Goal: Task Accomplishment & Management: Use online tool/utility

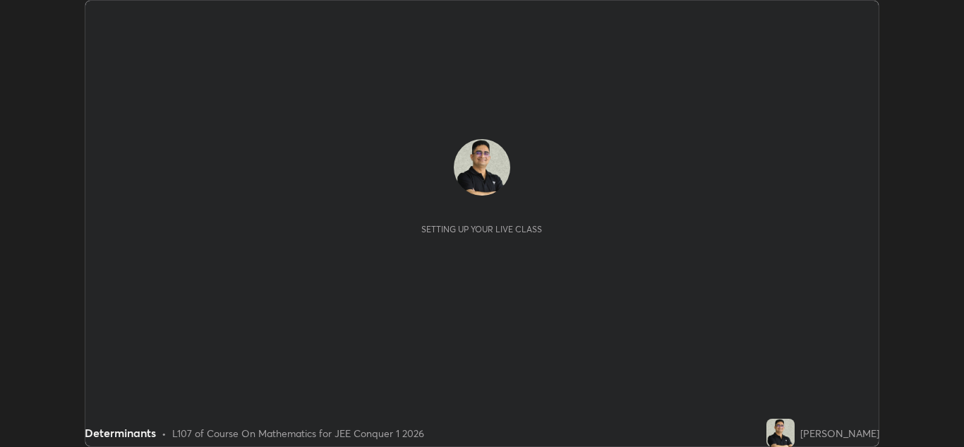
scroll to position [447, 963]
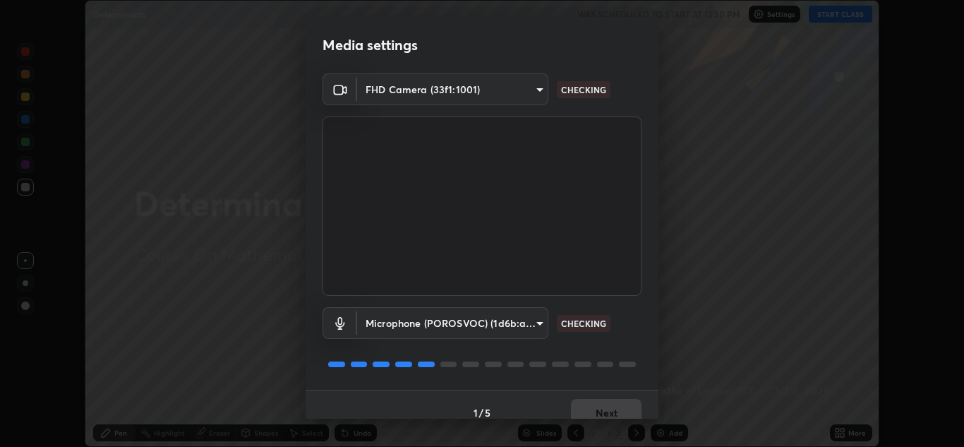
click at [531, 327] on body "Erase all Determinants WAS SCHEDULED TO START AT 12:30 PM Settings START CLASS …" at bounding box center [482, 223] width 964 height 447
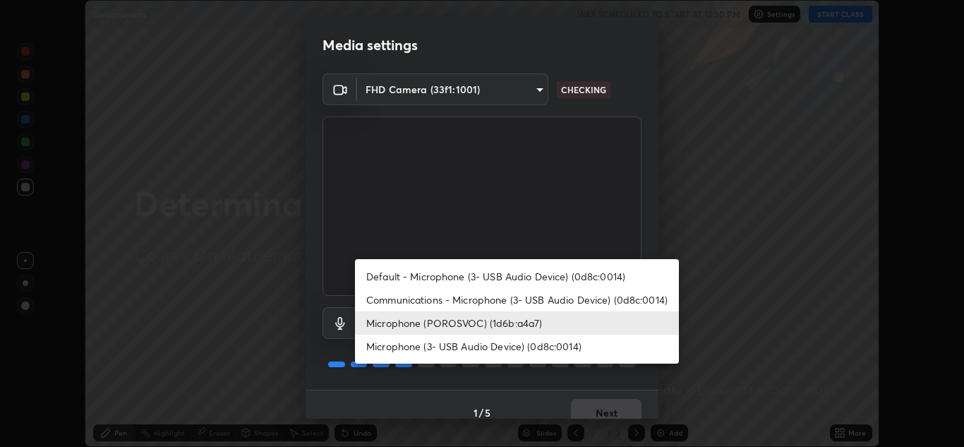
click at [627, 299] on li "Communications - Microphone (3- USB Audio Device) (0d8c:0014)" at bounding box center [517, 299] width 324 height 23
type input "communications"
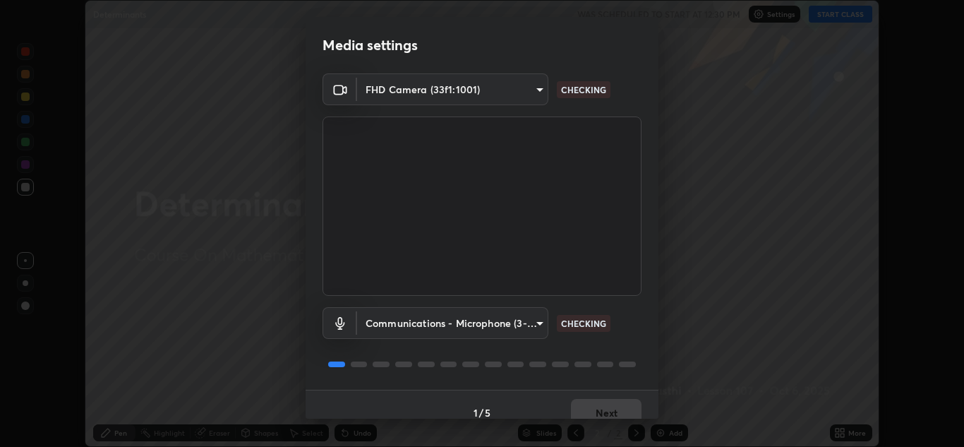
scroll to position [16, 0]
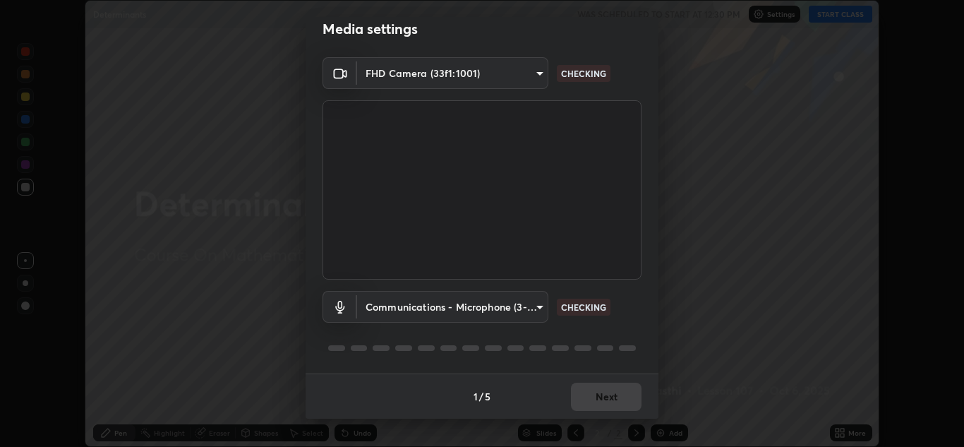
click at [598, 366] on div "Communications - Microphone (3- USB Audio Device) (0d8c:0014) communications CH…" at bounding box center [482, 327] width 319 height 94
click at [586, 364] on div "Communications - Microphone (3- USB Audio Device) (0d8c:0014) communications CH…" at bounding box center [482, 327] width 319 height 94
click at [560, 360] on div "Communications - Microphone (3- USB Audio Device) (0d8c:0014) communications CH…" at bounding box center [482, 327] width 319 height 94
click at [534, 366] on div "Communications - Microphone (3- USB Audio Device) (0d8c:0014) communications CH…" at bounding box center [482, 327] width 319 height 94
click at [612, 342] on div at bounding box center [482, 348] width 319 height 17
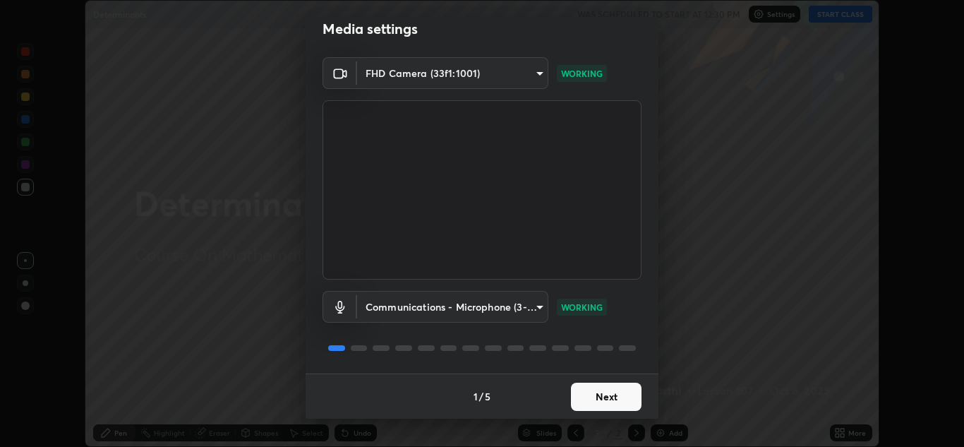
click at [598, 338] on div "Communications - Microphone (3- USB Audio Device) (0d8c:0014) communications WO…" at bounding box center [482, 327] width 319 height 94
click at [606, 399] on button "Next" at bounding box center [606, 397] width 71 height 28
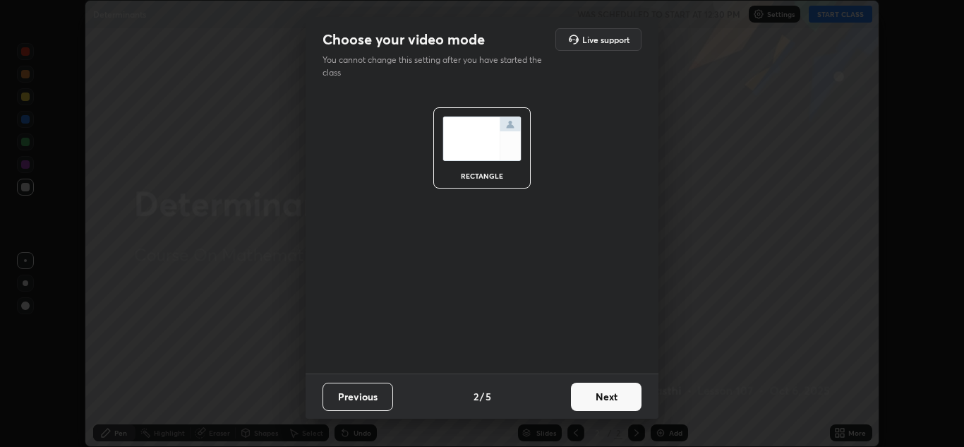
scroll to position [0, 0]
click at [606, 399] on button "Next" at bounding box center [606, 397] width 71 height 28
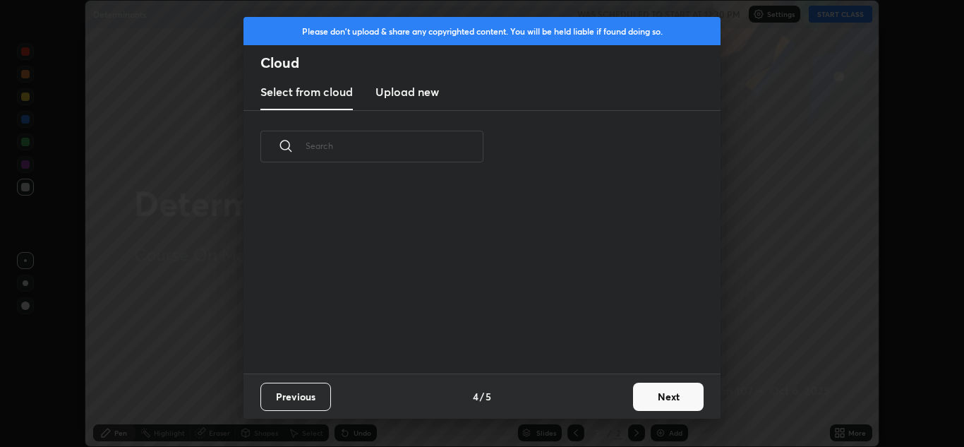
click at [619, 395] on div "Previous 4 / 5 Next" at bounding box center [482, 395] width 477 height 45
click at [661, 395] on button "Next" at bounding box center [668, 397] width 71 height 28
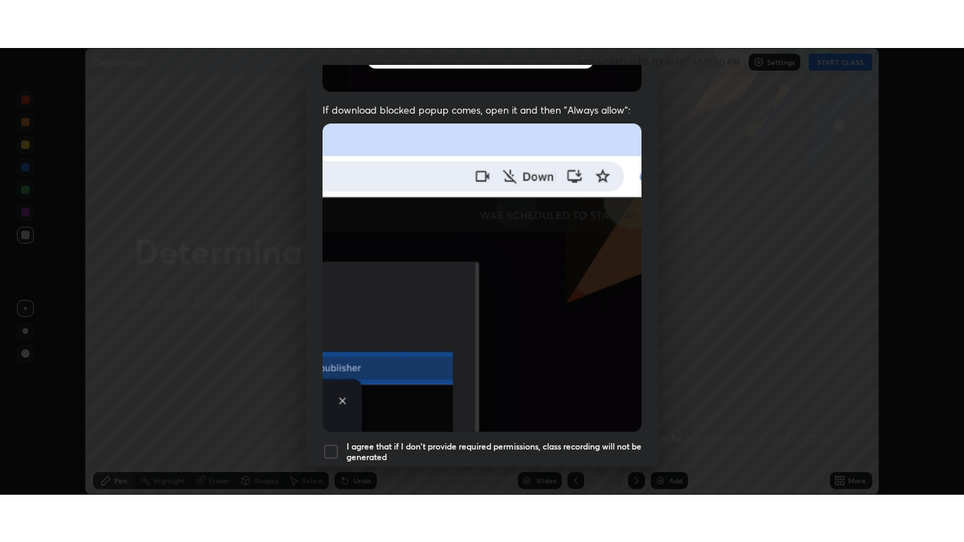
scroll to position [305, 0]
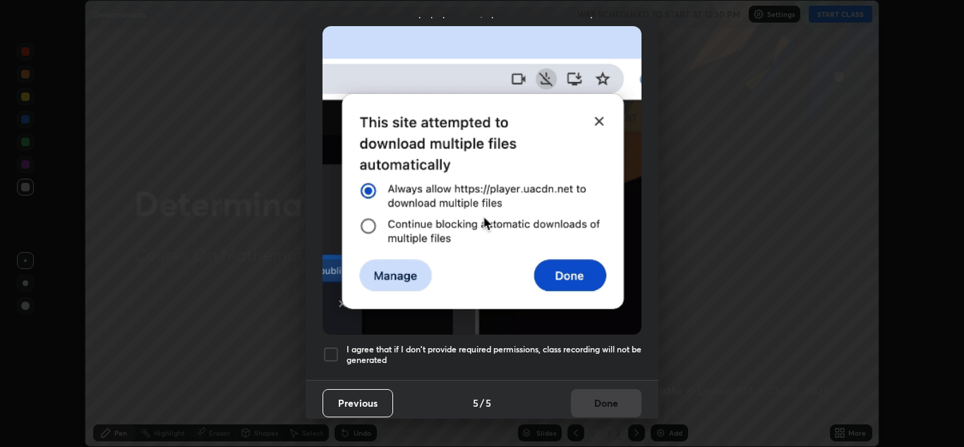
click at [331, 346] on div at bounding box center [331, 354] width 17 height 17
click at [614, 394] on button "Done" at bounding box center [606, 403] width 71 height 28
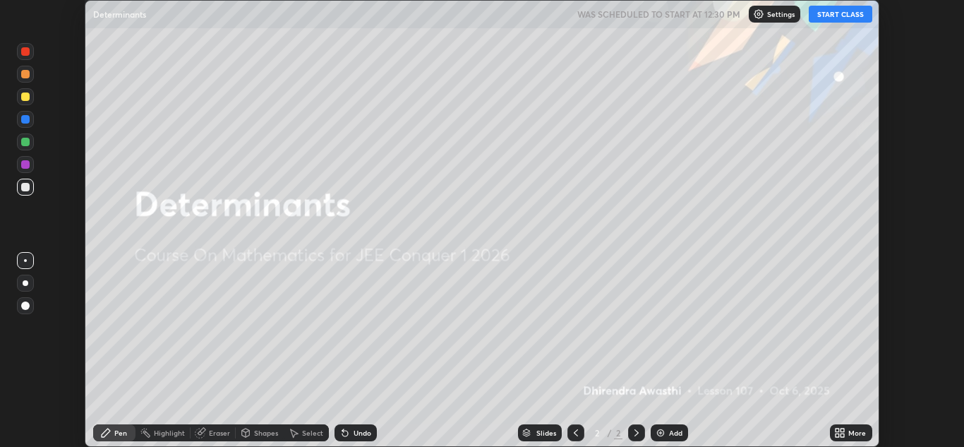
click at [840, 16] on button "START CLASS" at bounding box center [841, 14] width 64 height 17
click at [837, 430] on icon at bounding box center [838, 430] width 4 height 4
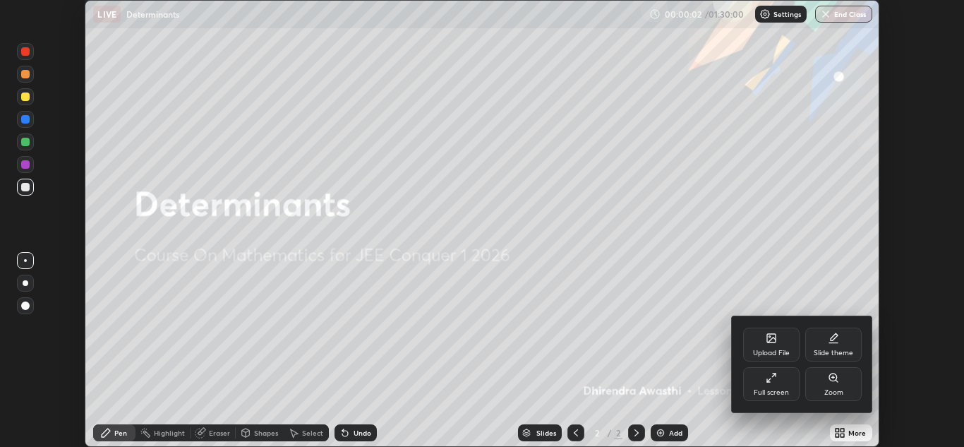
click at [786, 386] on div "Full screen" at bounding box center [771, 384] width 56 height 34
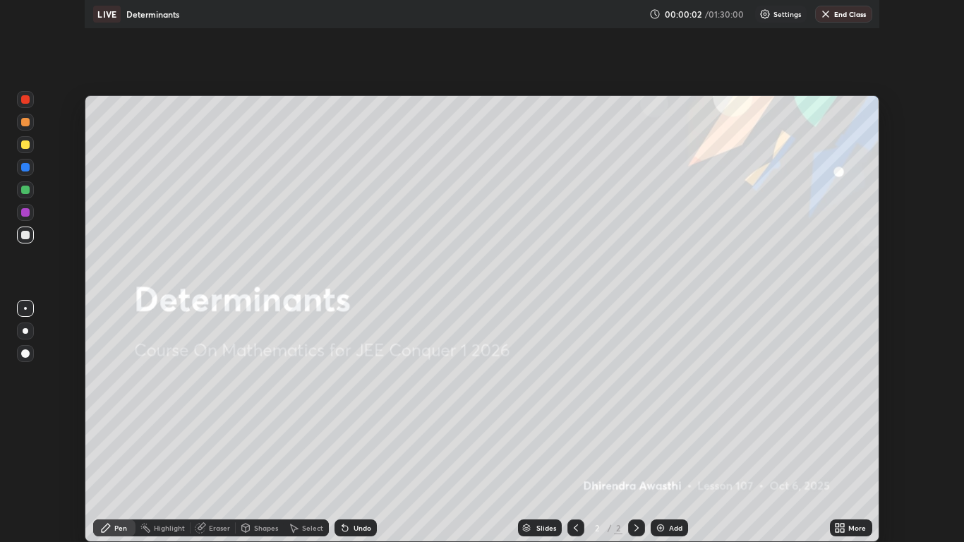
scroll to position [542, 964]
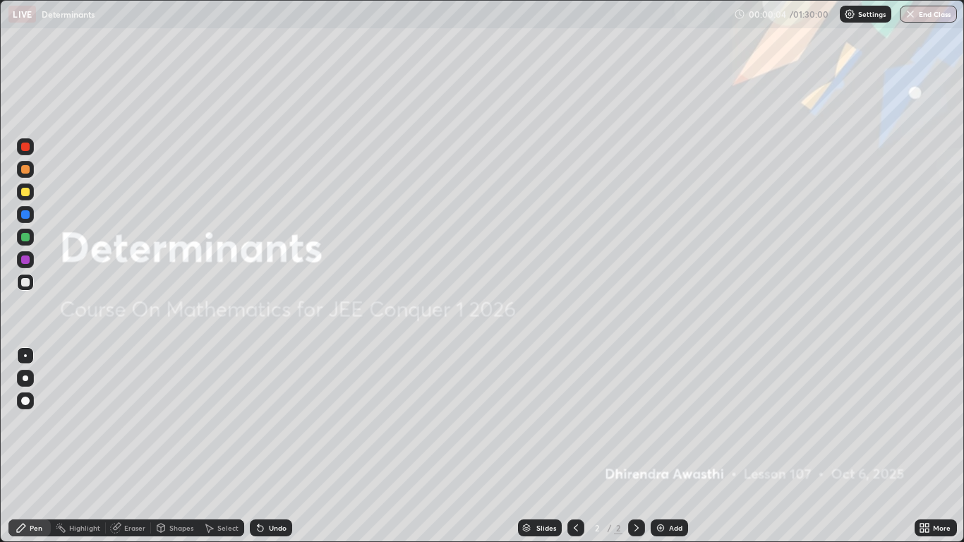
click at [671, 446] on div "Add" at bounding box center [675, 527] width 13 height 7
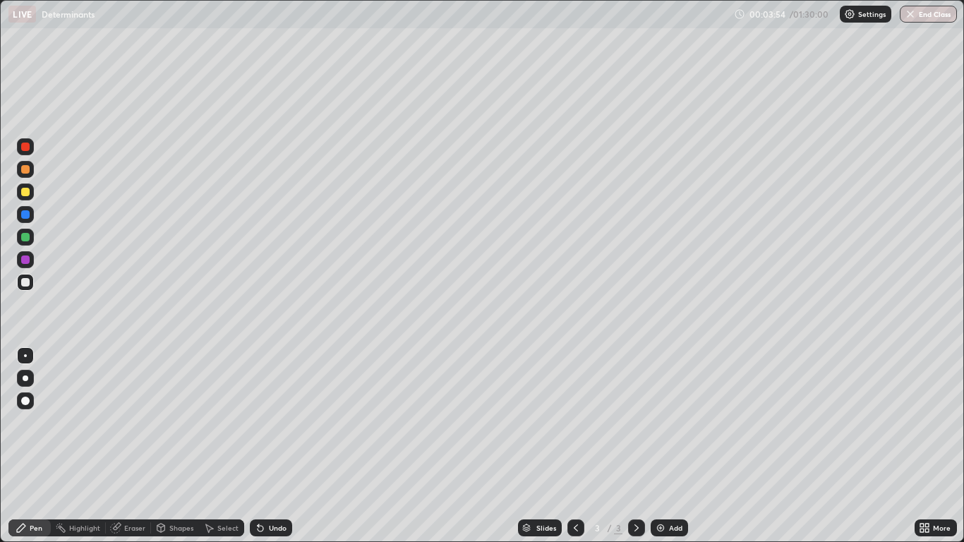
click at [275, 446] on div "Undo" at bounding box center [278, 527] width 18 height 7
click at [277, 446] on div "Undo" at bounding box center [271, 527] width 42 height 17
click at [271, 446] on div "Undo" at bounding box center [278, 527] width 18 height 7
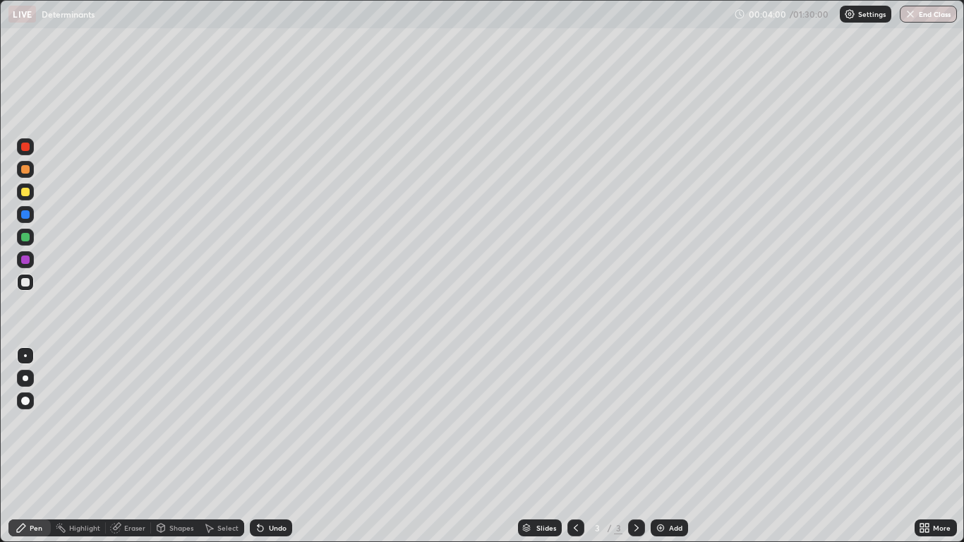
click at [276, 446] on div "Undo" at bounding box center [278, 527] width 18 height 7
click at [271, 446] on div "Undo" at bounding box center [278, 527] width 18 height 7
click at [276, 446] on div "Undo" at bounding box center [278, 527] width 18 height 7
click at [275, 446] on div "Undo" at bounding box center [271, 527] width 42 height 17
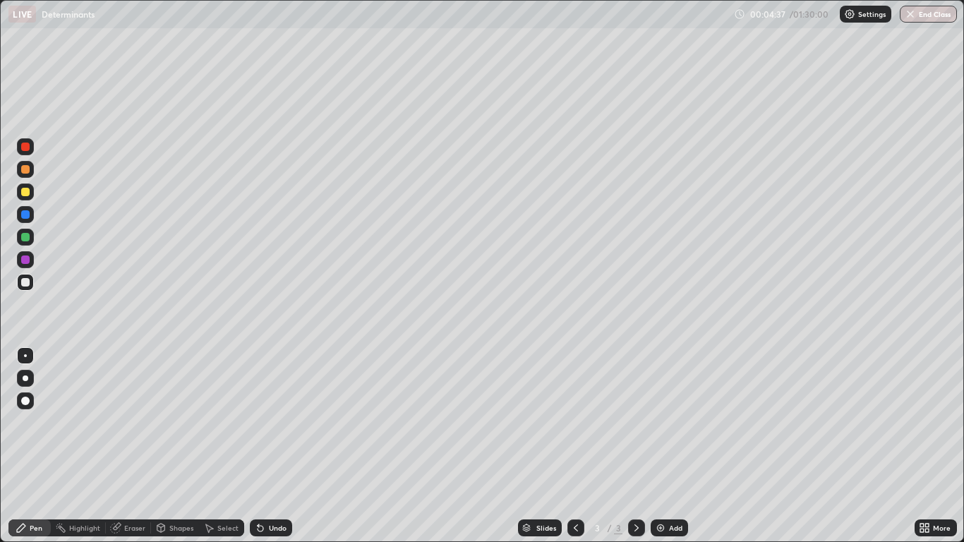
click at [273, 446] on div "Undo" at bounding box center [271, 527] width 42 height 17
click at [276, 446] on div "Undo" at bounding box center [271, 527] width 42 height 17
click at [277, 446] on div "Undo" at bounding box center [271, 527] width 42 height 17
click at [273, 446] on div "Undo" at bounding box center [268, 528] width 48 height 28
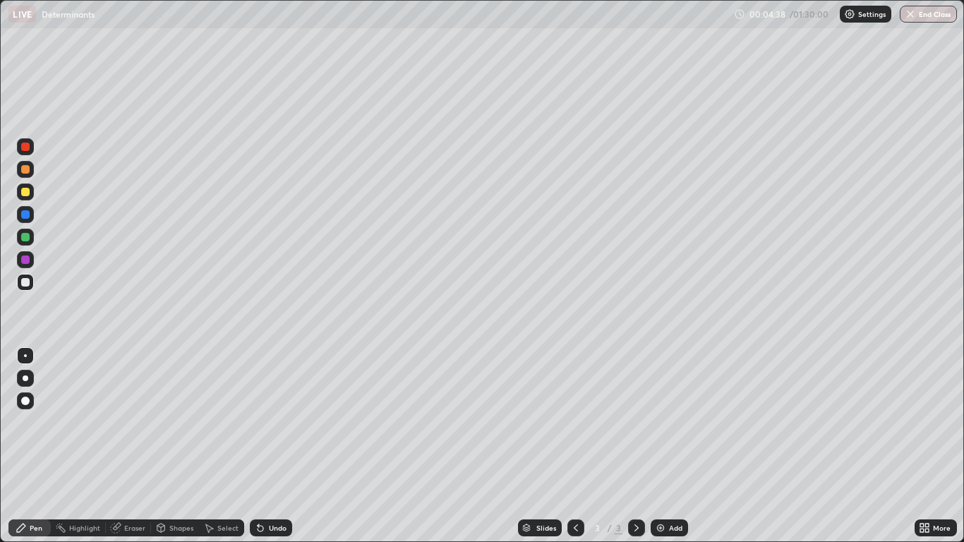
click at [277, 446] on div "Undo" at bounding box center [268, 528] width 48 height 28
click at [274, 446] on div "Undo" at bounding box center [278, 527] width 18 height 7
click at [269, 446] on div "Undo" at bounding box center [278, 527] width 18 height 7
click at [268, 446] on div "Undo" at bounding box center [271, 527] width 42 height 17
click at [270, 446] on div "Undo" at bounding box center [271, 527] width 42 height 17
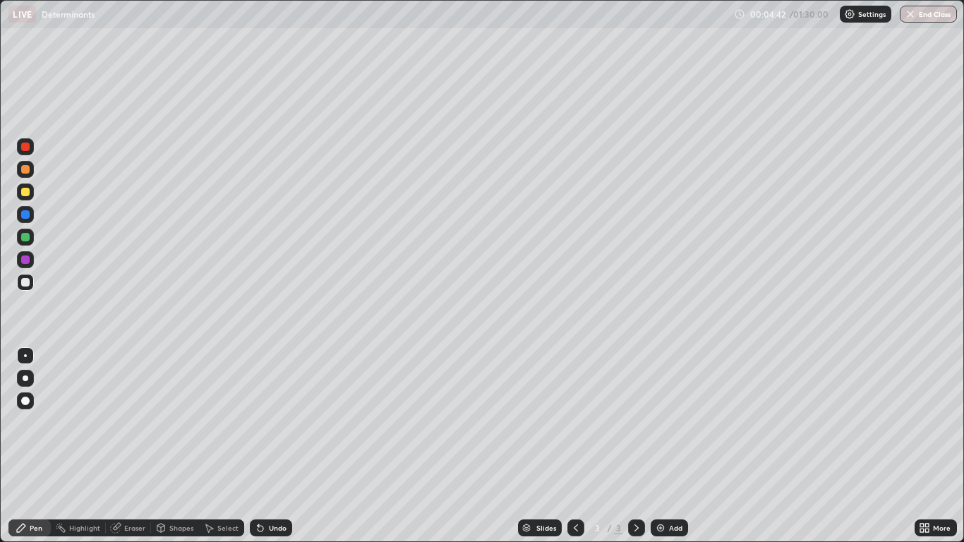
click at [271, 446] on div "Undo" at bounding box center [271, 527] width 42 height 17
click at [279, 446] on div "Undo" at bounding box center [278, 527] width 18 height 7
click at [280, 446] on div "Undo" at bounding box center [278, 527] width 18 height 7
click at [282, 446] on div "Undo" at bounding box center [271, 527] width 42 height 17
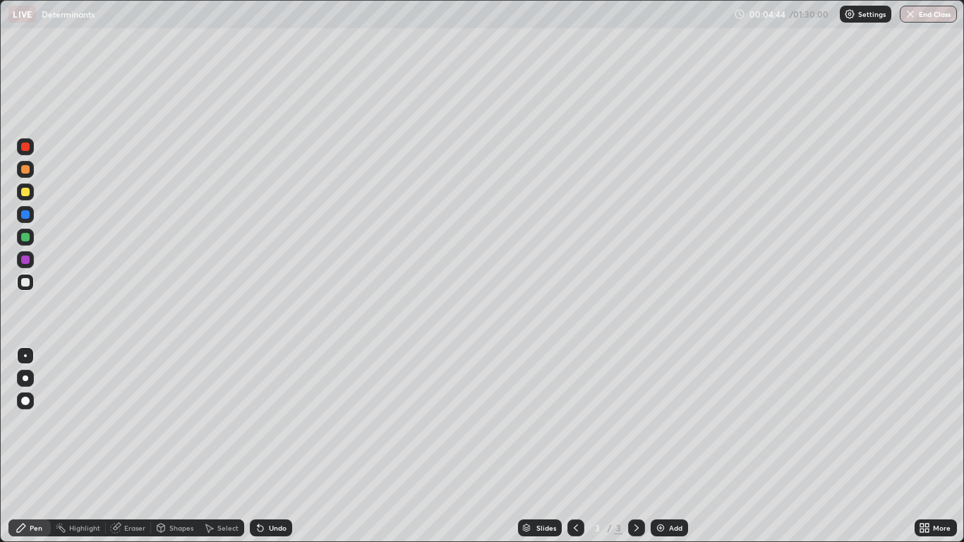
click at [282, 446] on div "Undo" at bounding box center [271, 527] width 42 height 17
click at [284, 446] on div "Undo" at bounding box center [271, 527] width 42 height 17
click at [284, 446] on div "Undo" at bounding box center [268, 528] width 48 height 28
click at [33, 446] on div "Pen" at bounding box center [36, 527] width 13 height 7
click at [272, 446] on div "Undo" at bounding box center [278, 527] width 18 height 7
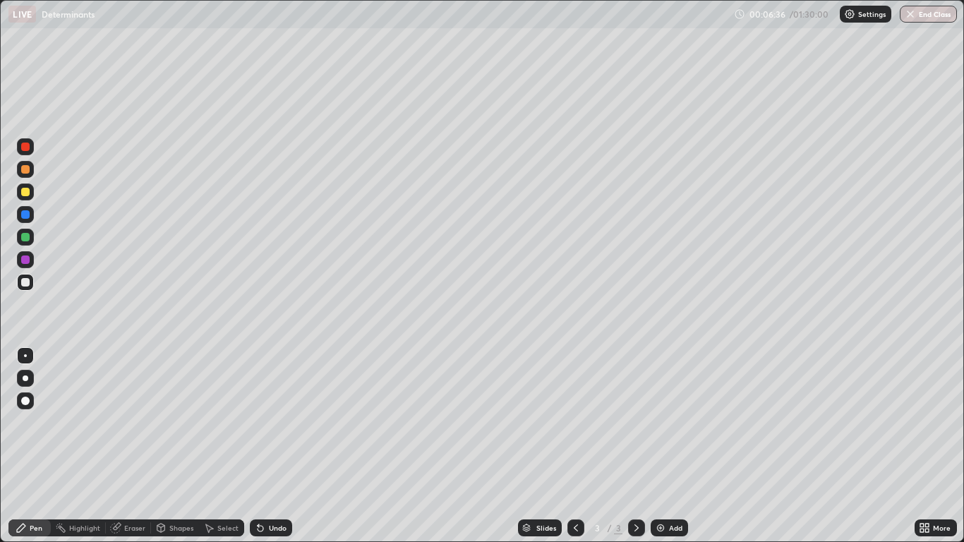
click at [25, 236] on div at bounding box center [25, 237] width 8 height 8
click at [26, 282] on div at bounding box center [25, 282] width 8 height 8
click at [30, 215] on div at bounding box center [25, 214] width 17 height 17
click at [666, 446] on div "Add" at bounding box center [669, 527] width 37 height 17
click at [28, 282] on div at bounding box center [25, 282] width 8 height 8
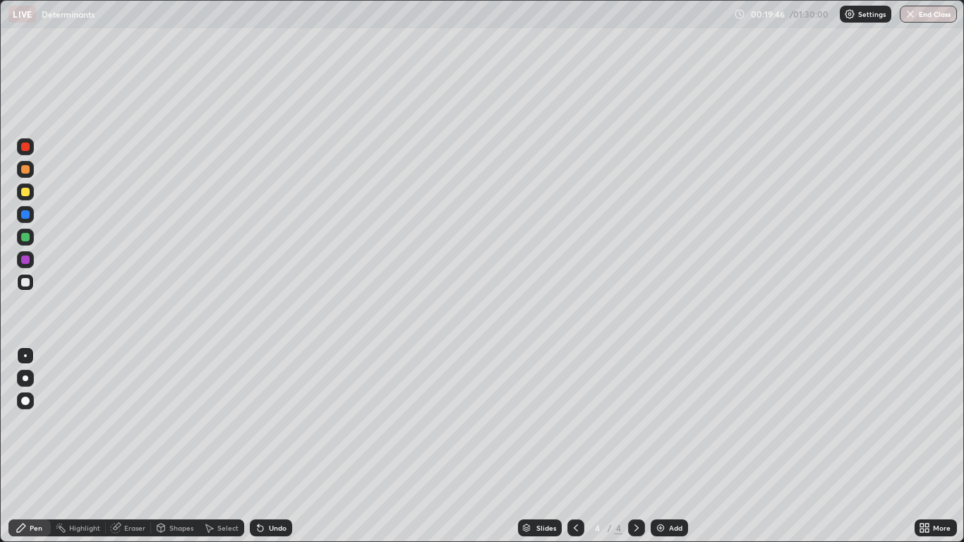
click at [28, 282] on div at bounding box center [25, 282] width 8 height 8
click at [265, 446] on div "Undo" at bounding box center [271, 527] width 42 height 17
click at [271, 446] on div "Undo" at bounding box center [278, 527] width 18 height 7
click at [276, 446] on div "Undo" at bounding box center [278, 527] width 18 height 7
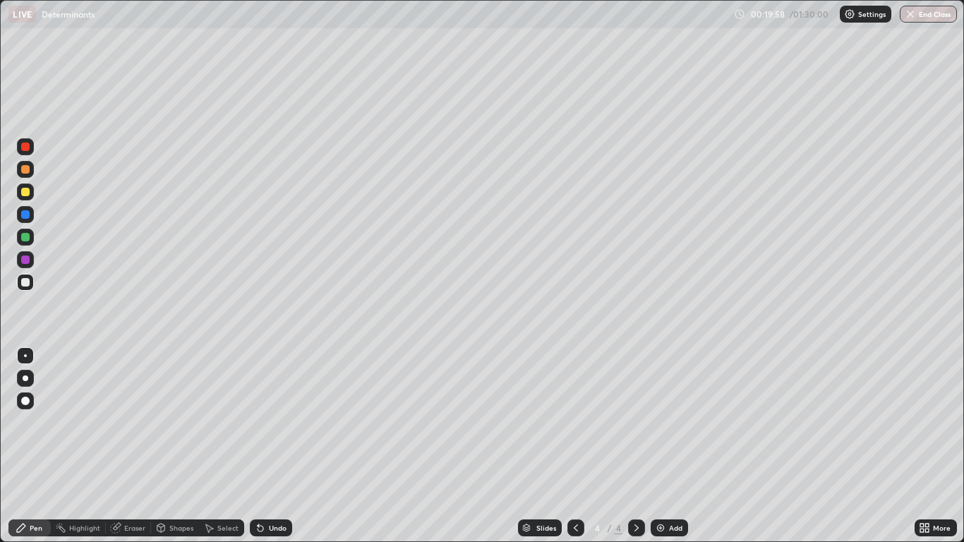
click at [280, 446] on div "Undo" at bounding box center [278, 527] width 18 height 7
click at [278, 446] on div "Undo" at bounding box center [278, 527] width 18 height 7
click at [280, 446] on div "Undo" at bounding box center [278, 527] width 18 height 7
click at [281, 446] on div "Undo" at bounding box center [278, 527] width 18 height 7
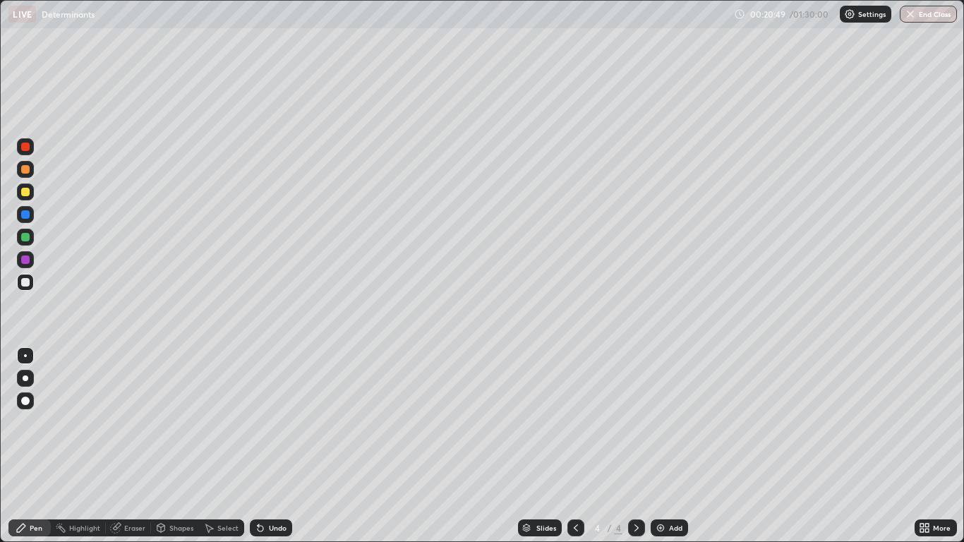
click at [269, 446] on div "Undo" at bounding box center [278, 527] width 18 height 7
click at [272, 446] on div "Undo" at bounding box center [278, 527] width 18 height 7
click at [277, 446] on div "Undo" at bounding box center [278, 527] width 18 height 7
click at [282, 446] on div "Undo" at bounding box center [278, 527] width 18 height 7
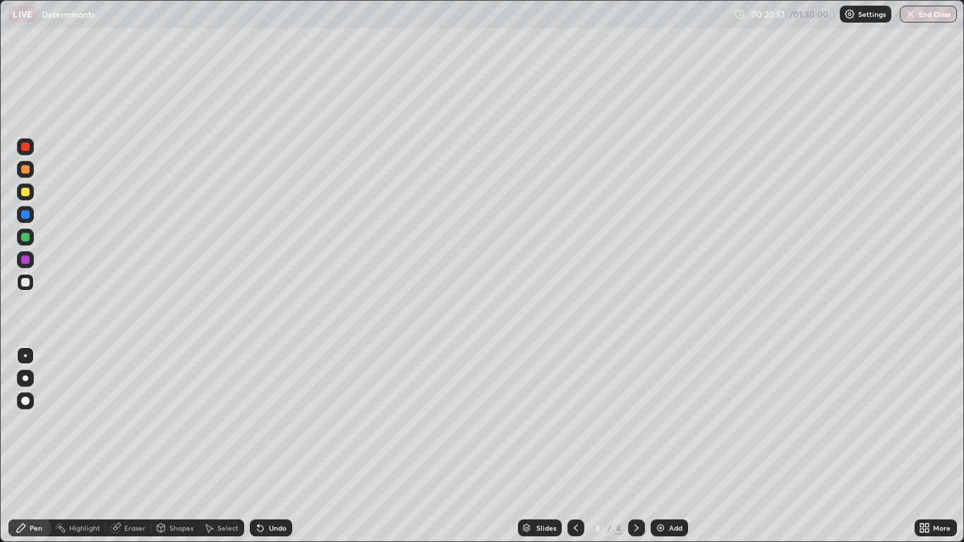
click at [276, 446] on div "Undo" at bounding box center [271, 527] width 42 height 17
click at [275, 446] on div "Undo" at bounding box center [271, 527] width 42 height 17
click at [272, 446] on div "Undo" at bounding box center [271, 527] width 42 height 17
click at [269, 446] on div "Undo" at bounding box center [278, 527] width 18 height 7
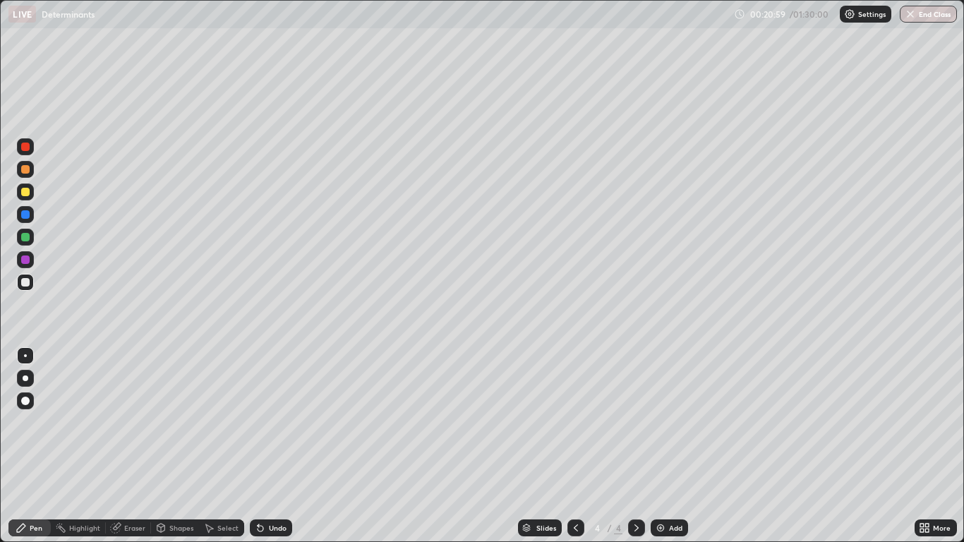
click at [277, 446] on div "Undo" at bounding box center [278, 527] width 18 height 7
click at [283, 446] on div "Undo" at bounding box center [278, 527] width 18 height 7
click at [278, 446] on div "Undo" at bounding box center [278, 527] width 18 height 7
click at [660, 446] on img at bounding box center [660, 527] width 11 height 11
click at [27, 174] on div at bounding box center [25, 169] width 17 height 17
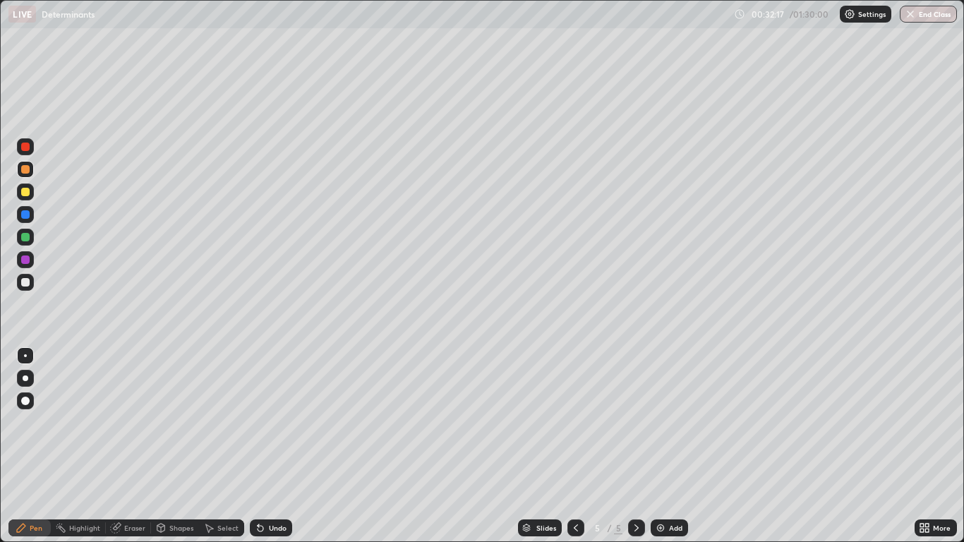
click at [25, 263] on div at bounding box center [25, 260] width 8 height 8
click at [276, 446] on div "Undo" at bounding box center [278, 527] width 18 height 7
click at [274, 446] on div "Undo" at bounding box center [278, 527] width 18 height 7
click at [271, 446] on div "Undo" at bounding box center [278, 527] width 18 height 7
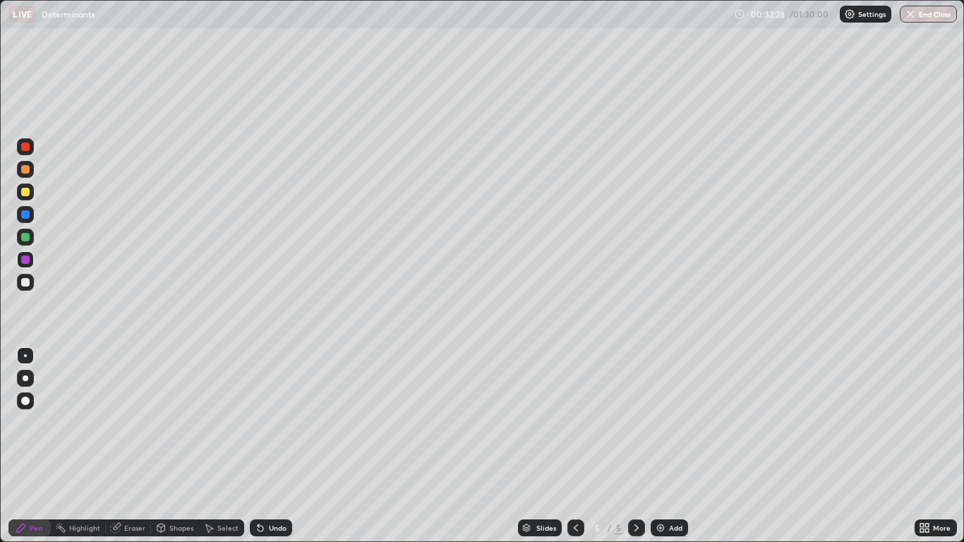
click at [271, 446] on div "Undo" at bounding box center [278, 527] width 18 height 7
click at [272, 446] on div "Undo" at bounding box center [278, 527] width 18 height 7
click at [269, 446] on div "Undo" at bounding box center [278, 527] width 18 height 7
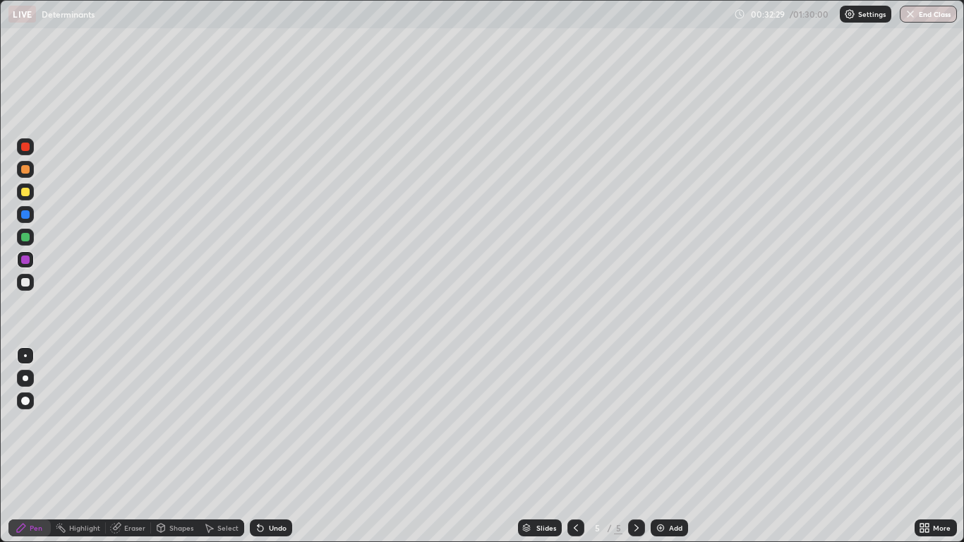
click at [265, 446] on div "Undo" at bounding box center [271, 527] width 42 height 17
click at [264, 446] on icon at bounding box center [260, 527] width 11 height 11
click at [660, 446] on img at bounding box center [660, 527] width 11 height 11
click at [27, 284] on div at bounding box center [25, 282] width 8 height 8
click at [22, 191] on div at bounding box center [25, 192] width 8 height 8
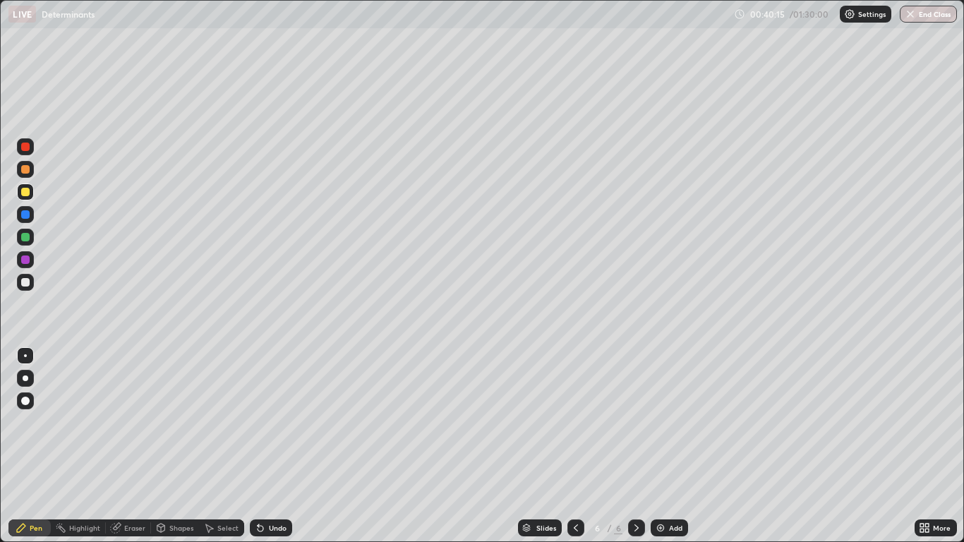
click at [273, 446] on div "Undo" at bounding box center [278, 527] width 18 height 7
click at [441, 446] on div "Slides 6 / 6 Add" at bounding box center [603, 528] width 622 height 28
click at [438, 446] on div "Slides 6 / 6 Add" at bounding box center [603, 528] width 622 height 28
click at [666, 446] on div "Add" at bounding box center [669, 527] width 37 height 17
click at [265, 446] on div "Undo" at bounding box center [271, 527] width 42 height 17
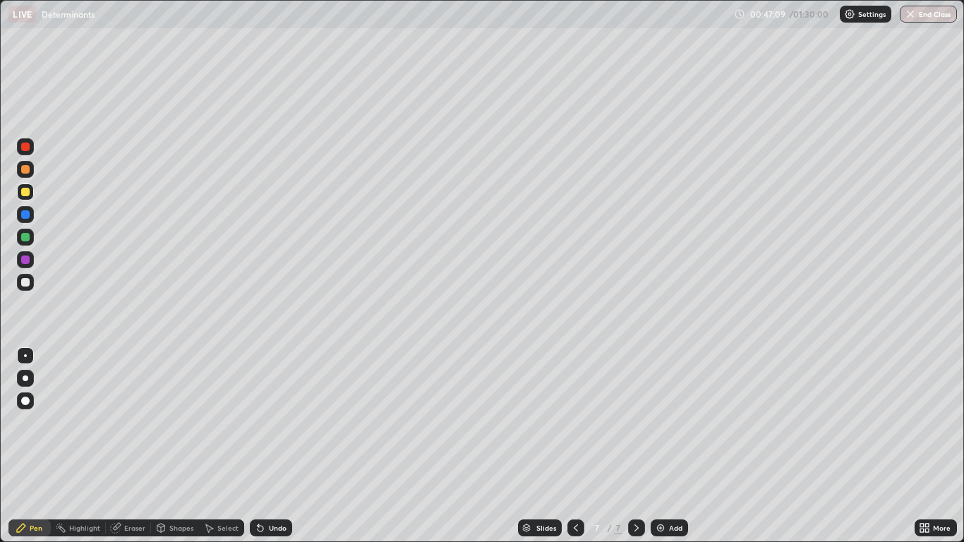
click at [272, 446] on div "Undo" at bounding box center [271, 527] width 42 height 17
click at [272, 446] on div "Undo" at bounding box center [278, 527] width 18 height 7
click at [270, 446] on div "Undo" at bounding box center [278, 527] width 18 height 7
click at [270, 446] on div "Undo" at bounding box center [271, 527] width 42 height 17
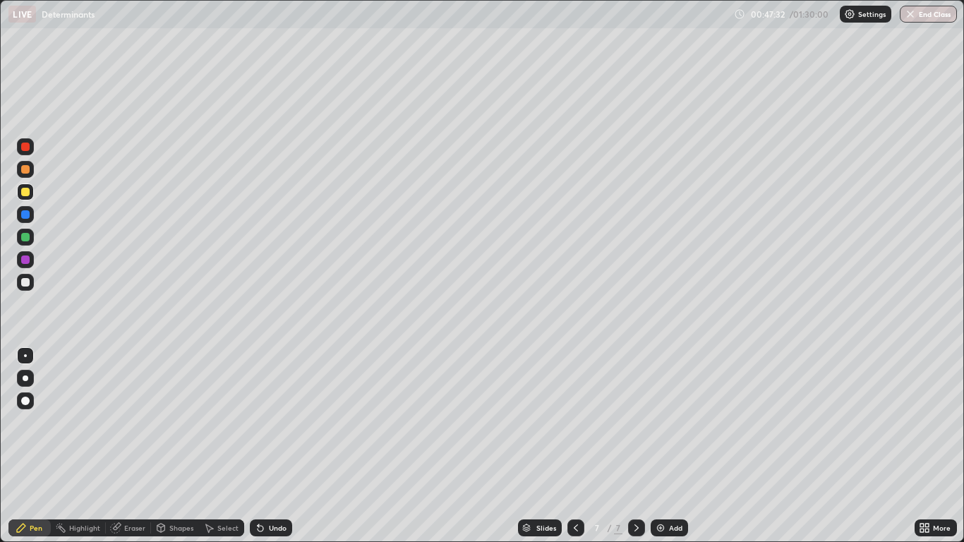
click at [270, 446] on div "Undo" at bounding box center [278, 527] width 18 height 7
click at [269, 446] on div "Undo" at bounding box center [278, 527] width 18 height 7
click at [663, 446] on img at bounding box center [660, 527] width 11 height 11
click at [25, 172] on div at bounding box center [25, 169] width 8 height 8
click at [26, 172] on div at bounding box center [25, 169] width 8 height 8
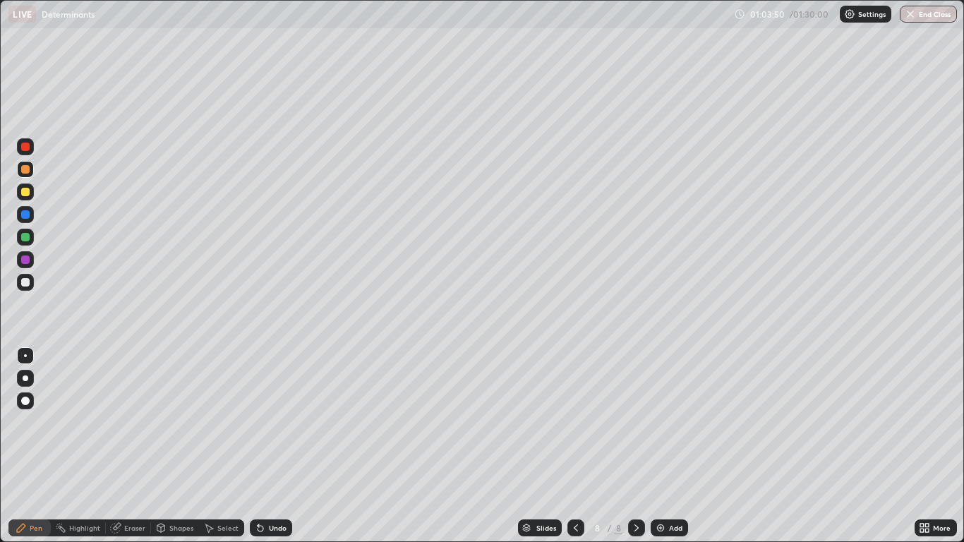
click at [25, 148] on div at bounding box center [25, 147] width 8 height 8
click at [27, 282] on div at bounding box center [25, 282] width 8 height 8
click at [25, 211] on div at bounding box center [25, 214] width 8 height 8
click at [25, 288] on div at bounding box center [25, 282] width 17 height 17
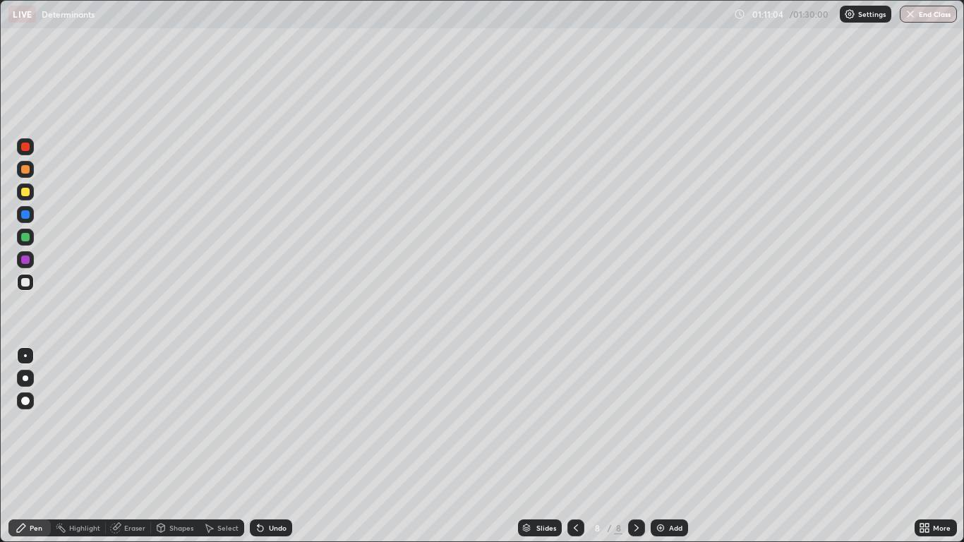
click at [29, 241] on div at bounding box center [25, 237] width 17 height 17
click at [575, 446] on icon at bounding box center [576, 527] width 4 height 7
click at [572, 446] on icon at bounding box center [575, 527] width 11 height 11
click at [575, 446] on icon at bounding box center [575, 527] width 11 height 11
click at [138, 446] on div "Eraser" at bounding box center [134, 527] width 21 height 7
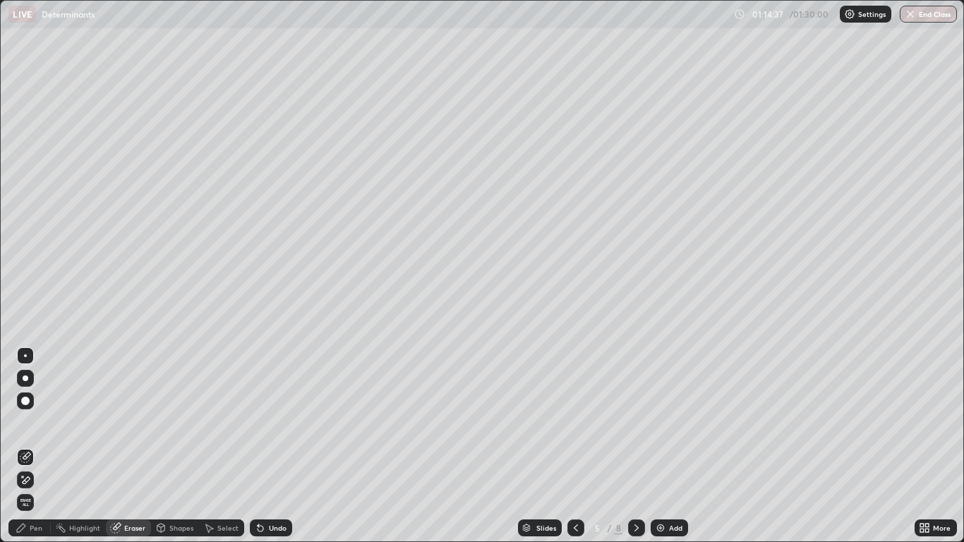
click at [42, 446] on div "Pen" at bounding box center [29, 527] width 42 height 17
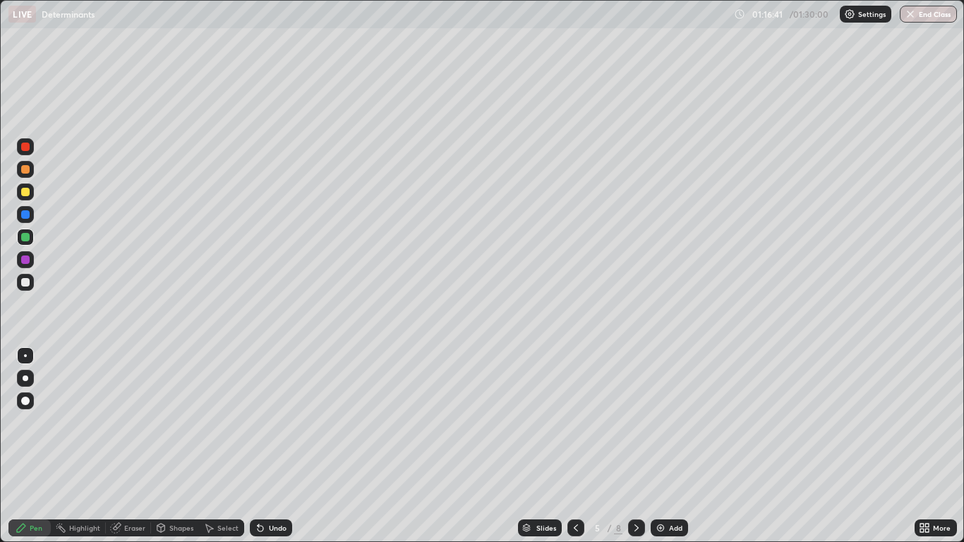
click at [636, 446] on icon at bounding box center [636, 527] width 11 height 11
click at [636, 446] on div at bounding box center [636, 527] width 17 height 17
click at [637, 446] on icon at bounding box center [636, 527] width 11 height 11
click at [666, 446] on div "Add" at bounding box center [669, 527] width 37 height 17
click at [27, 286] on div at bounding box center [25, 282] width 8 height 8
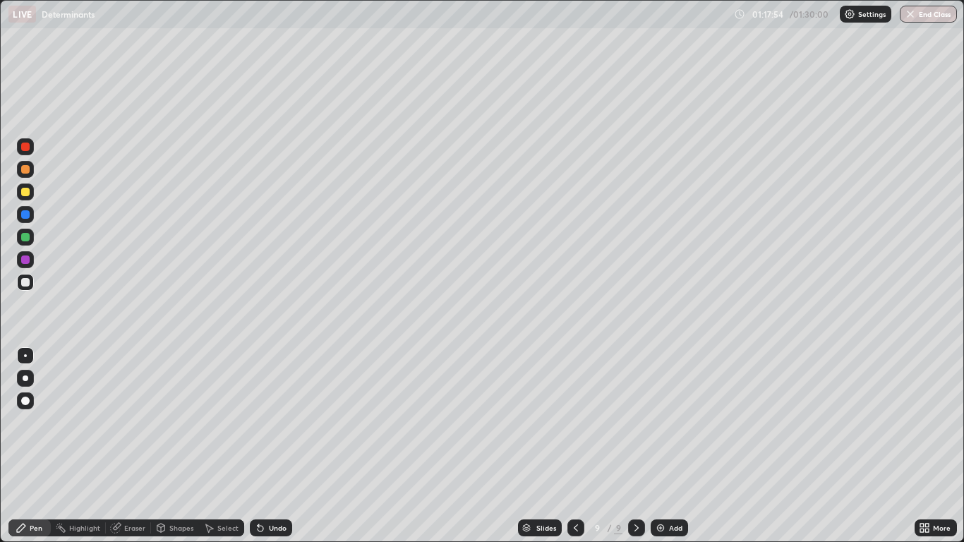
click at [274, 446] on div "Undo" at bounding box center [278, 527] width 18 height 7
click at [23, 216] on div at bounding box center [25, 214] width 8 height 8
click at [25, 238] on div at bounding box center [25, 237] width 8 height 8
click at [273, 446] on div "Undo" at bounding box center [278, 527] width 18 height 7
click at [270, 446] on div "Undo" at bounding box center [271, 527] width 42 height 17
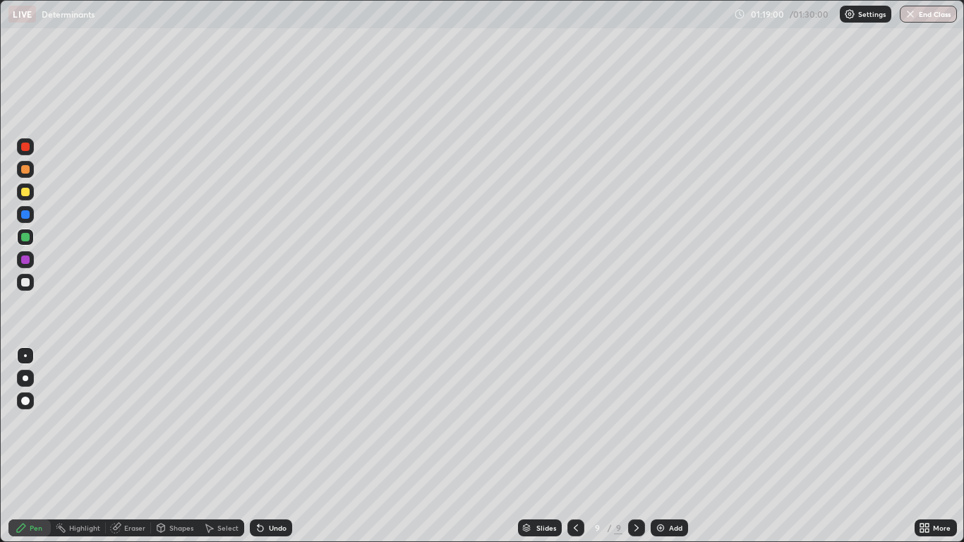
click at [266, 446] on div "Undo" at bounding box center [271, 527] width 42 height 17
click at [269, 446] on div "Undo" at bounding box center [278, 527] width 18 height 7
click at [265, 446] on div "Undo" at bounding box center [271, 527] width 42 height 17
click at [269, 446] on div "Undo" at bounding box center [278, 527] width 18 height 7
click at [576, 446] on icon at bounding box center [576, 527] width 4 height 7
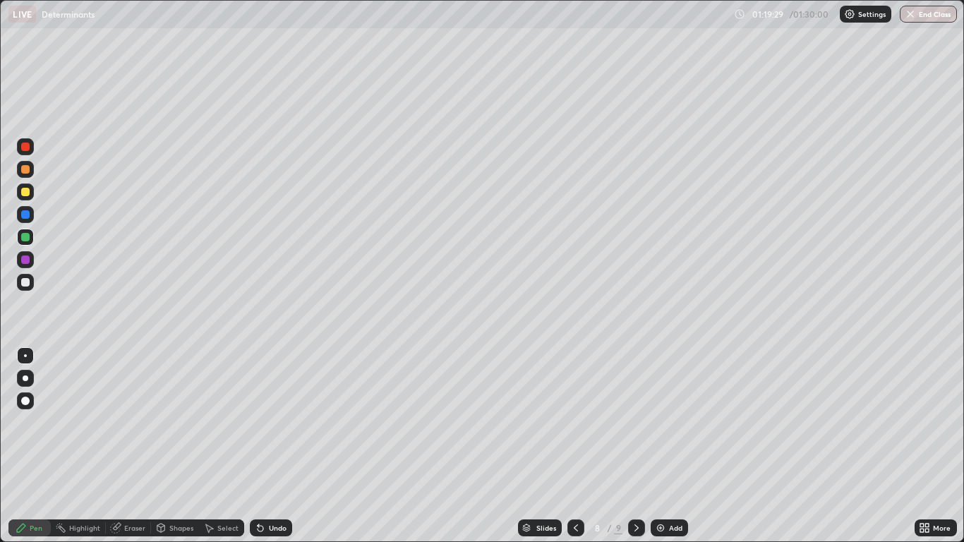
click at [636, 446] on icon at bounding box center [636, 527] width 11 height 11
click at [269, 446] on div "Undo" at bounding box center [278, 527] width 18 height 7
click at [258, 446] on icon at bounding box center [261, 529] width 6 height 6
click at [260, 446] on div "Undo" at bounding box center [271, 527] width 42 height 17
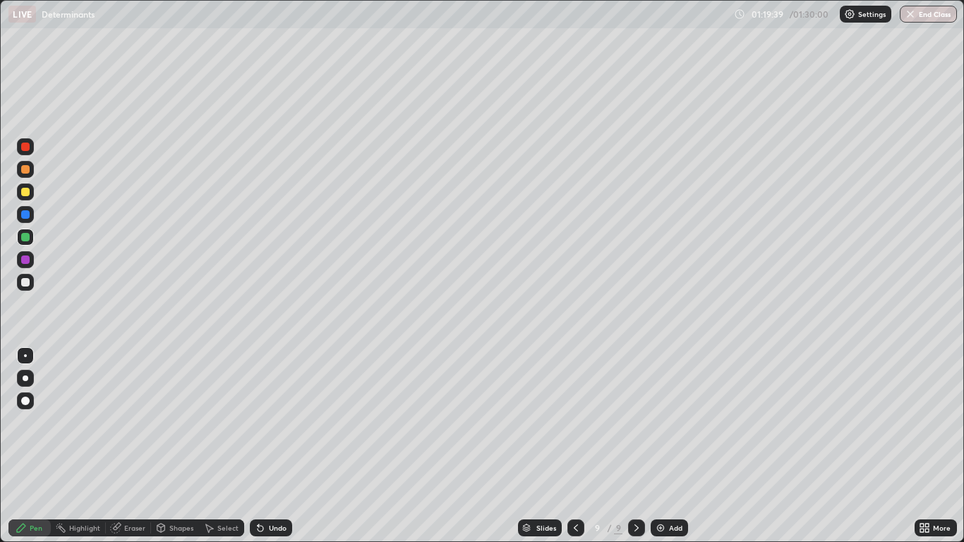
click at [260, 446] on div "Undo" at bounding box center [271, 527] width 42 height 17
click at [258, 446] on icon at bounding box center [261, 529] width 6 height 6
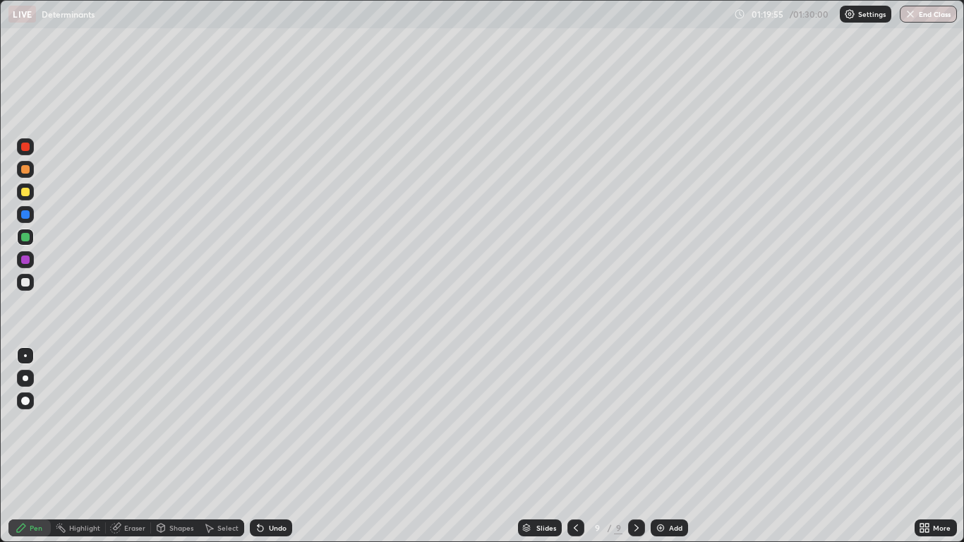
click at [30, 191] on div at bounding box center [25, 192] width 17 height 17
click at [664, 446] on img at bounding box center [660, 527] width 11 height 11
click at [29, 286] on div at bounding box center [25, 282] width 17 height 17
click at [28, 288] on div at bounding box center [25, 282] width 17 height 17
click at [130, 446] on div "Eraser" at bounding box center [134, 527] width 21 height 7
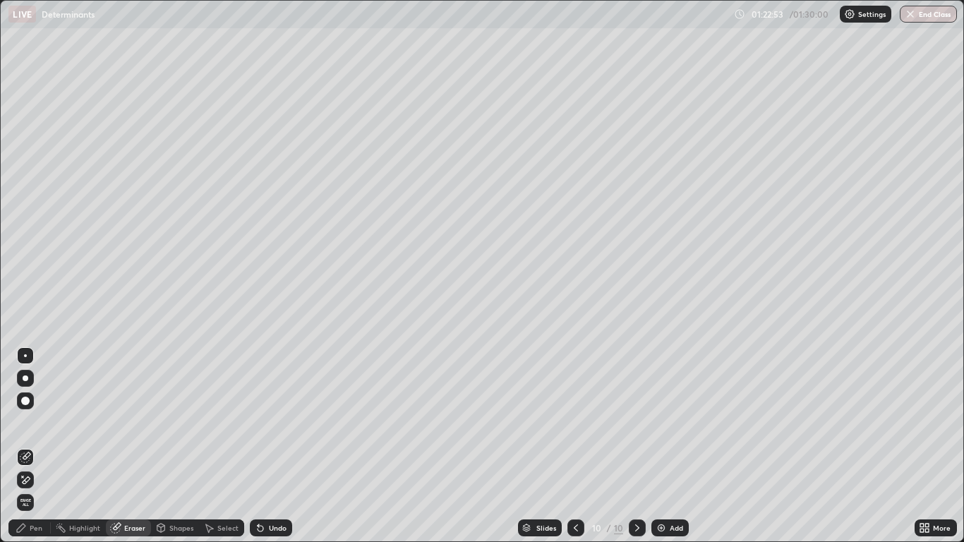
click at [34, 446] on div "Pen" at bounding box center [36, 527] width 13 height 7
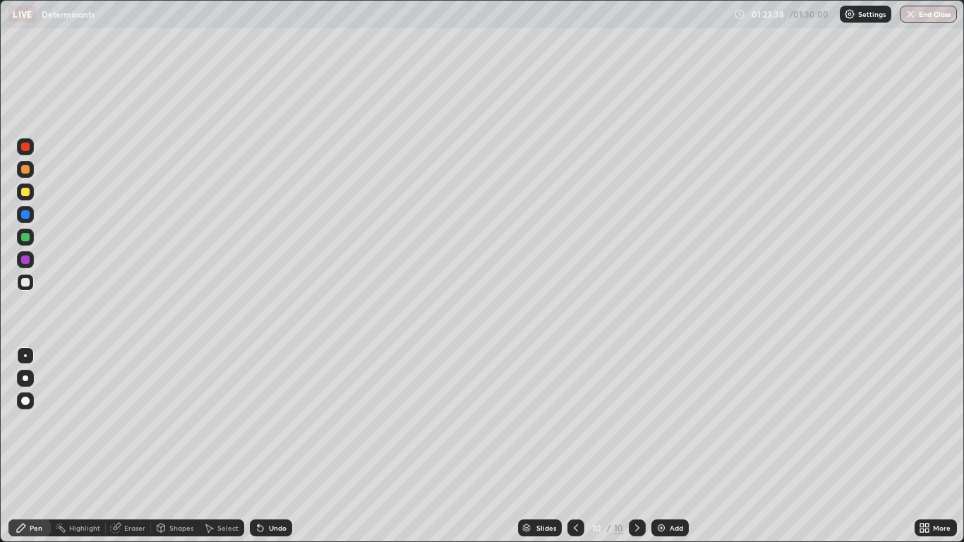
click at [265, 446] on div "Undo" at bounding box center [271, 527] width 42 height 17
click at [272, 446] on div "Undo" at bounding box center [278, 527] width 18 height 7
click at [282, 446] on div "Undo" at bounding box center [278, 527] width 18 height 7
click at [23, 261] on div at bounding box center [25, 260] width 8 height 8
click at [24, 283] on div at bounding box center [25, 282] width 8 height 8
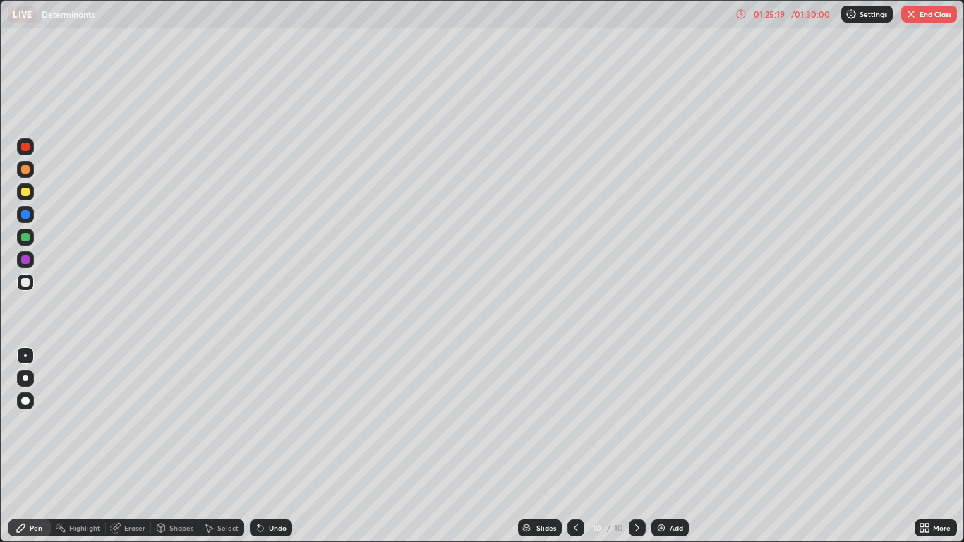
click at [670, 446] on div "Add" at bounding box center [676, 527] width 13 height 7
click at [265, 446] on div "Undo" at bounding box center [271, 527] width 42 height 17
click at [269, 446] on div "Undo" at bounding box center [278, 527] width 18 height 7
click at [270, 446] on div "Undo" at bounding box center [278, 527] width 18 height 7
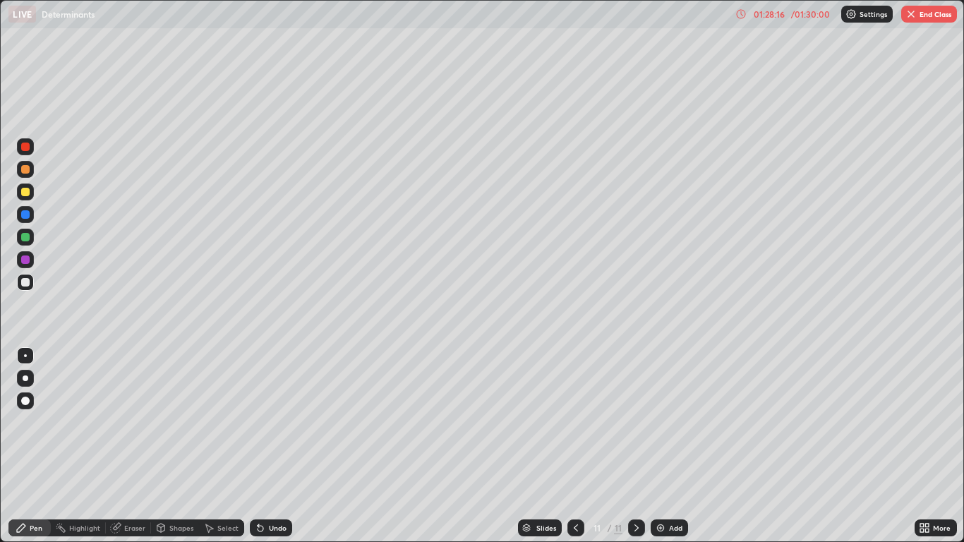
click at [269, 446] on div "Undo" at bounding box center [278, 527] width 18 height 7
click at [270, 446] on div "Undo" at bounding box center [278, 527] width 18 height 7
click at [269, 446] on div "Undo" at bounding box center [278, 527] width 18 height 7
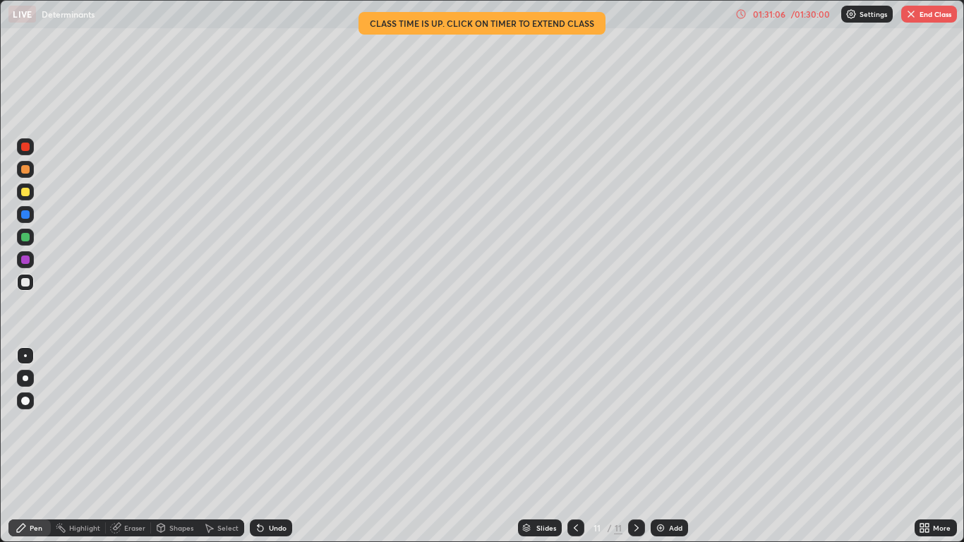
click at [26, 169] on div at bounding box center [25, 169] width 8 height 8
click at [931, 16] on button "End Class" at bounding box center [929, 14] width 56 height 17
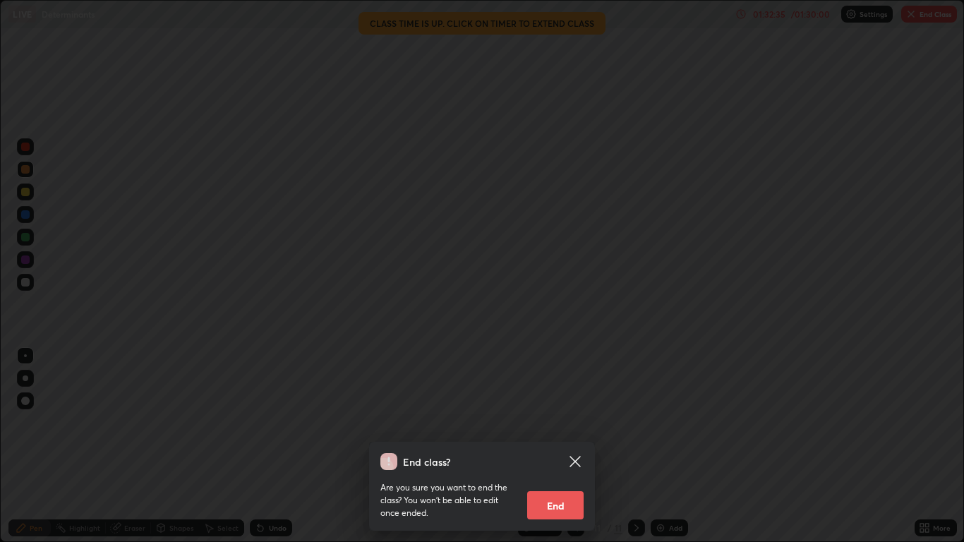
click at [560, 446] on button "End" at bounding box center [555, 505] width 56 height 28
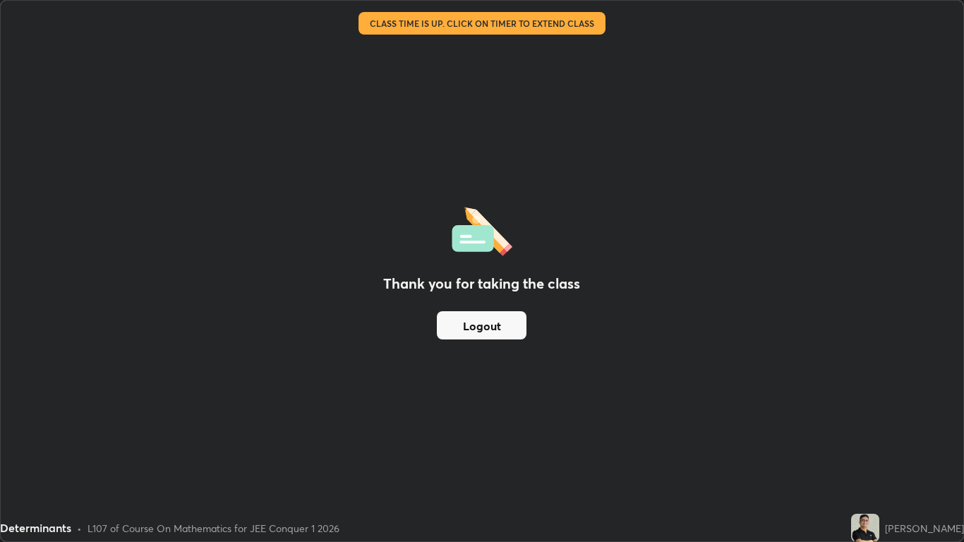
click at [486, 318] on button "Logout" at bounding box center [482, 325] width 90 height 28
click at [493, 320] on button "Logout" at bounding box center [482, 325] width 90 height 28
